Goal: Information Seeking & Learning: Learn about a topic

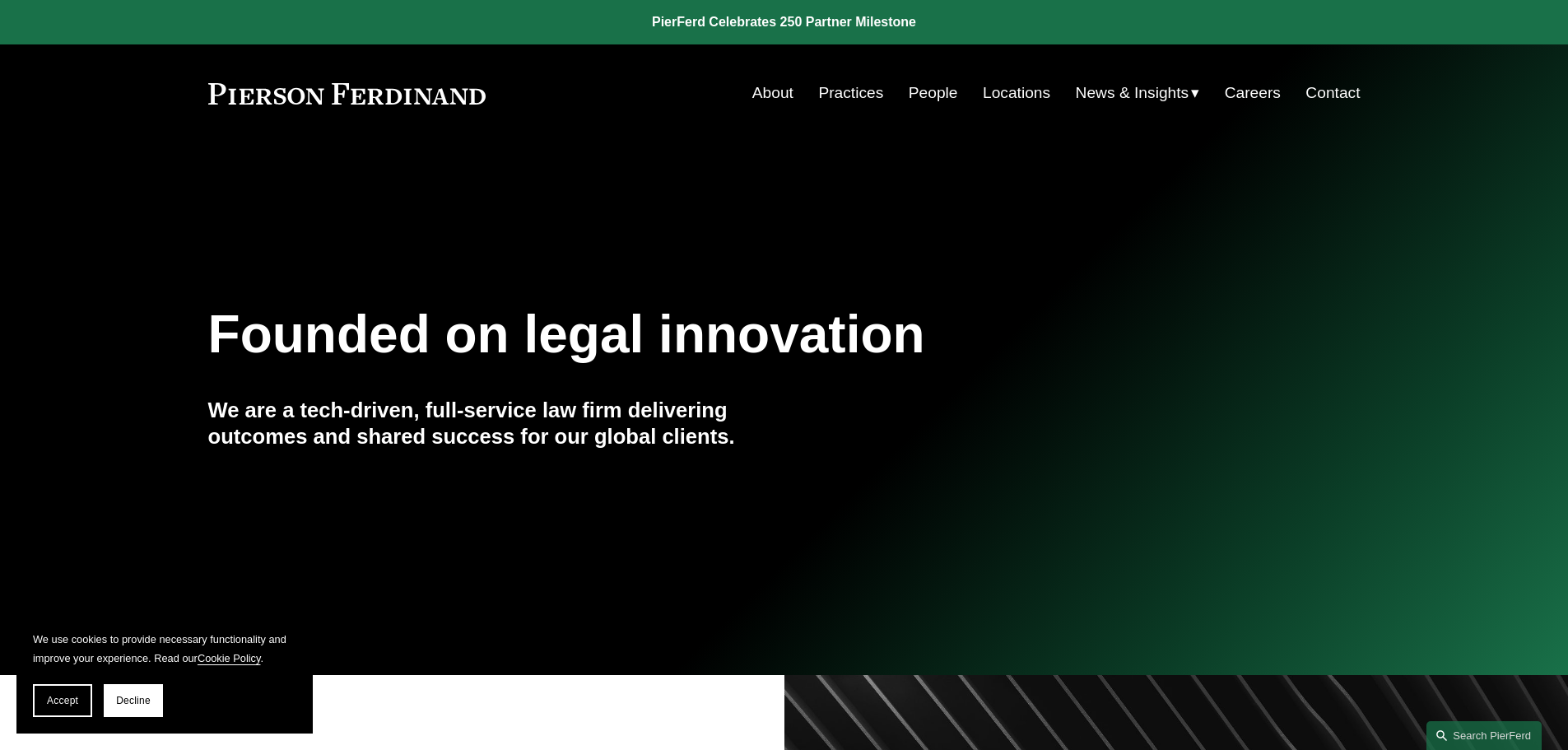
click at [861, 98] on link "Practices" at bounding box center [851, 93] width 65 height 32
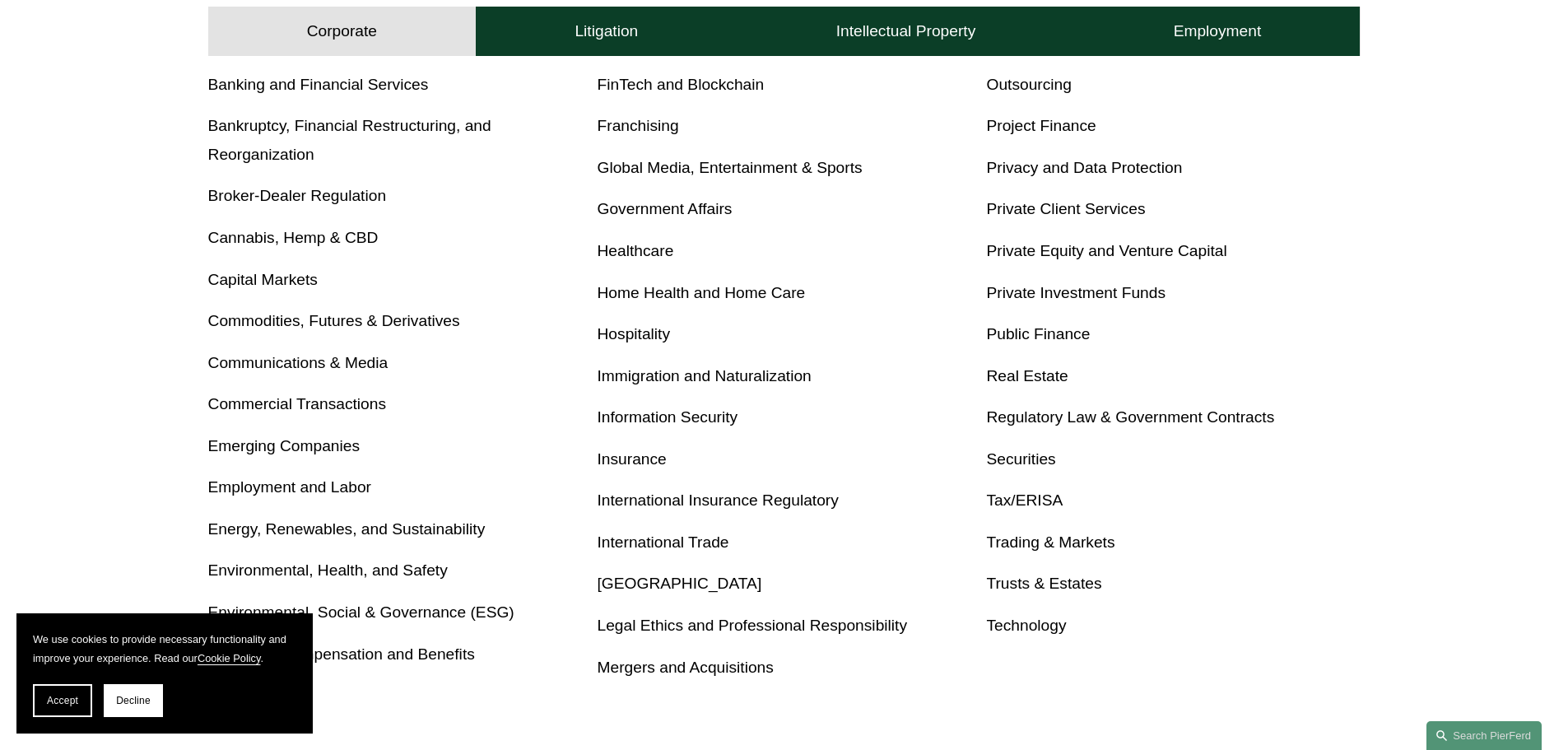
scroll to position [740, 0]
click at [633, 383] on link "Immigration and Naturalization" at bounding box center [704, 375] width 214 height 18
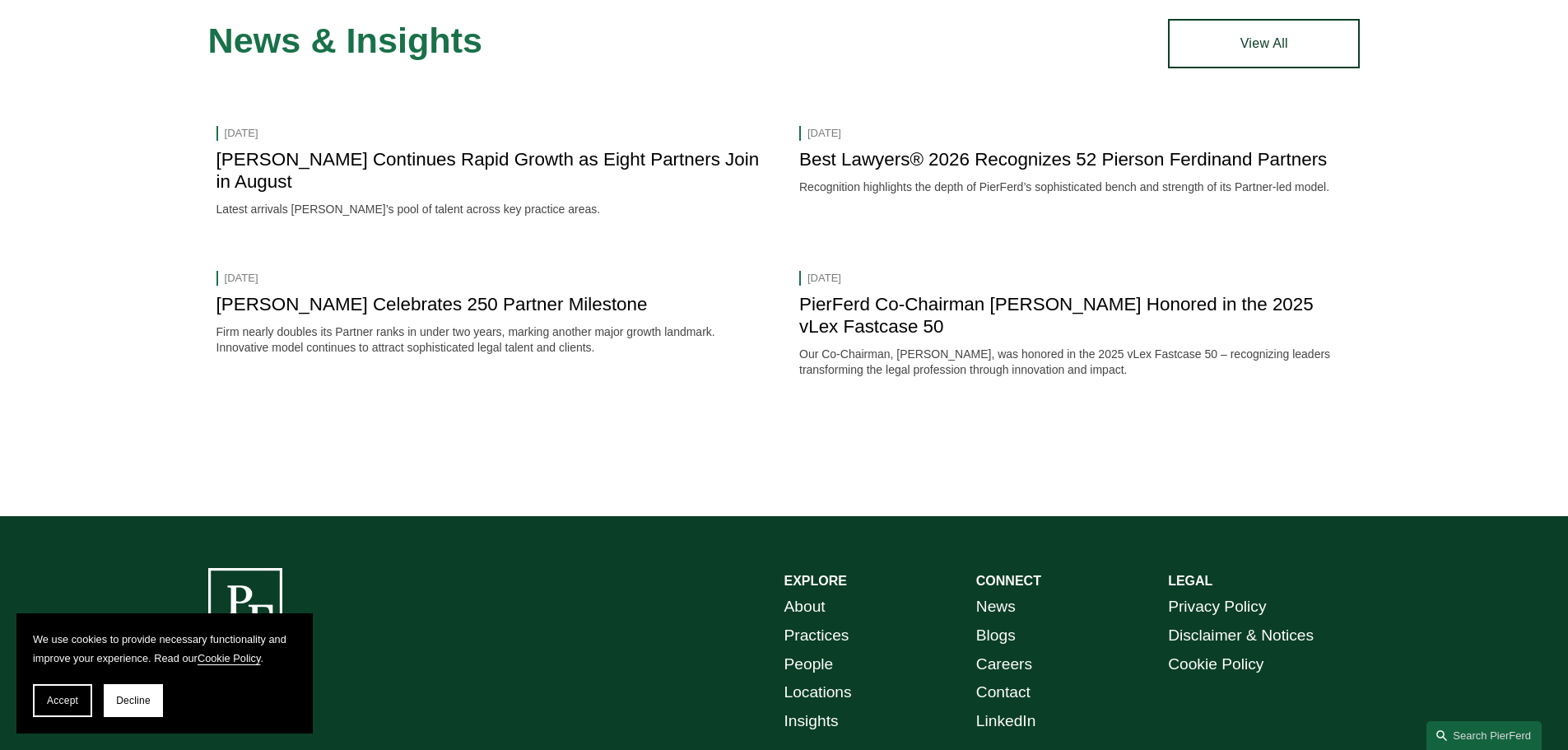
scroll to position [1891, 0]
